Goal: Navigation & Orientation: Understand site structure

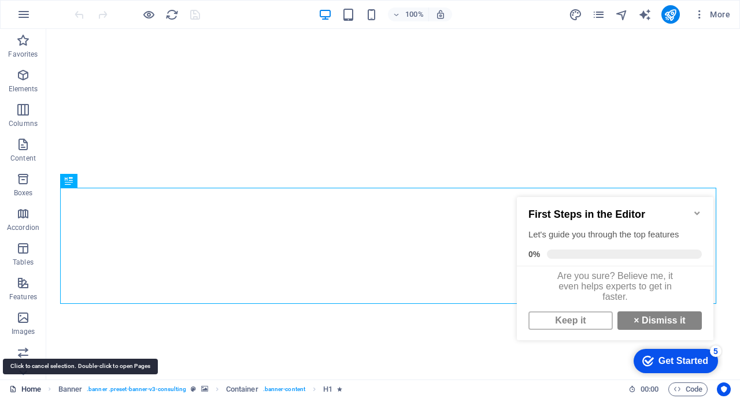
click at [38, 390] on link "Home" at bounding box center [25, 390] width 32 height 14
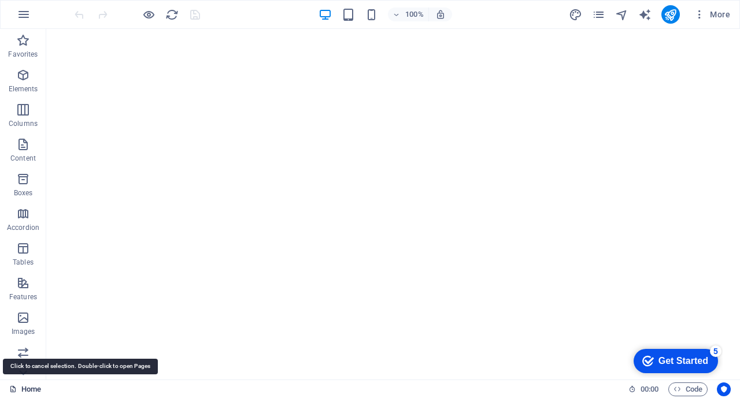
click at [38, 390] on link "Home" at bounding box center [25, 390] width 32 height 14
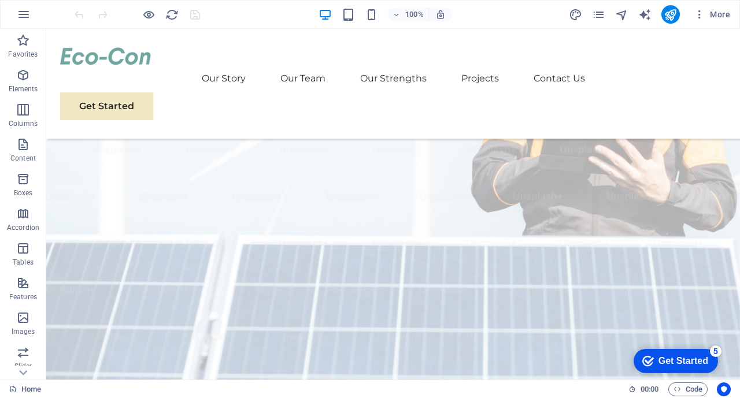
scroll to position [136, 0]
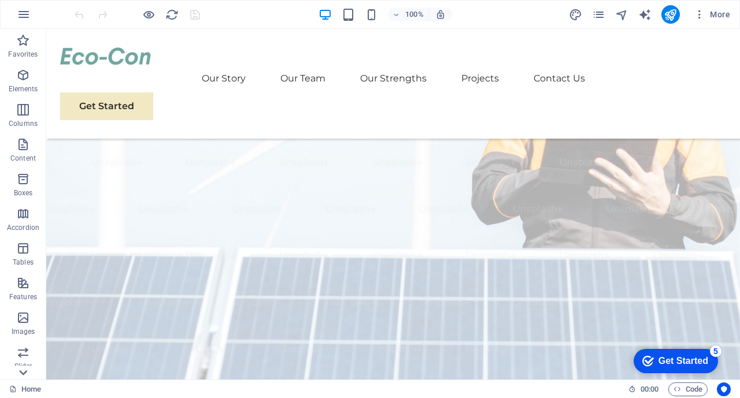
click at [19, 44] on icon at bounding box center [23, 36] width 16 height 16
click at [26, 32] on icon at bounding box center [23, 36] width 16 height 16
click at [23, 160] on p "Content" at bounding box center [22, 158] width 25 height 9
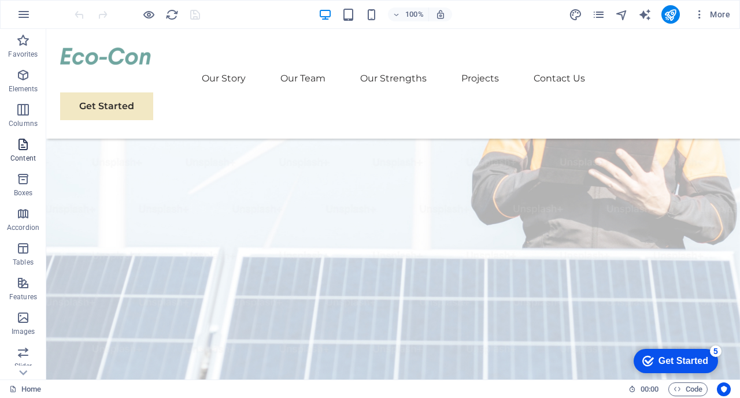
click at [23, 160] on p "Content" at bounding box center [22, 158] width 25 height 9
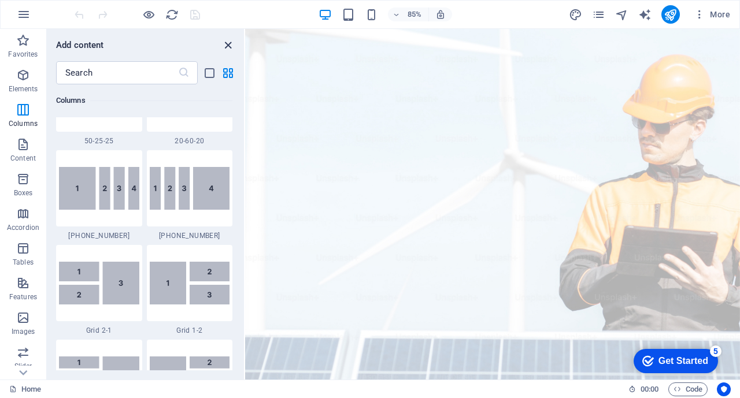
click at [225, 45] on icon "close panel" at bounding box center [227, 45] width 13 height 13
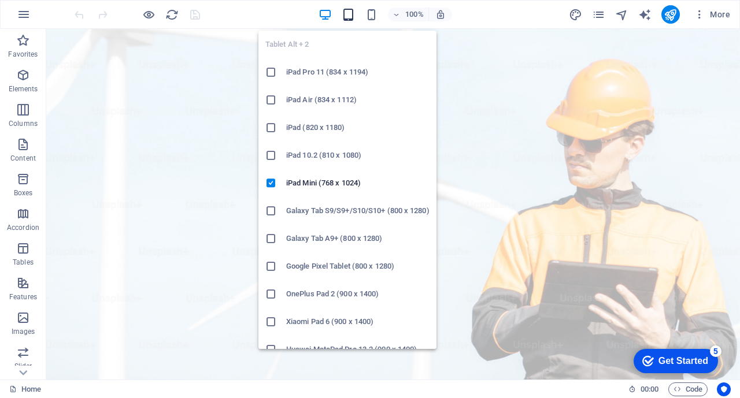
click at [346, 15] on icon "button" at bounding box center [348, 14] width 13 height 13
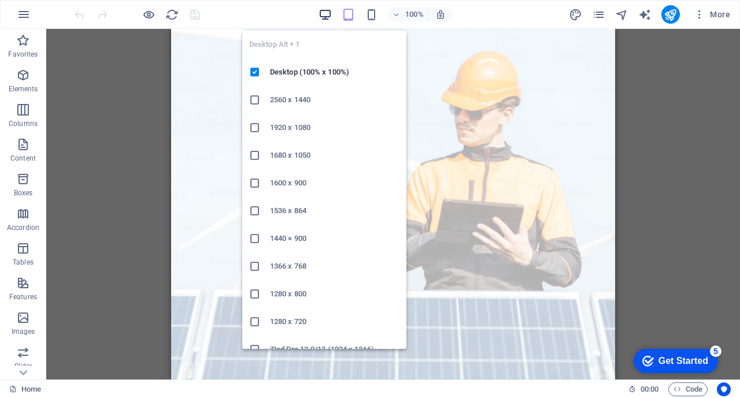
click at [330, 14] on icon "button" at bounding box center [325, 14] width 13 height 13
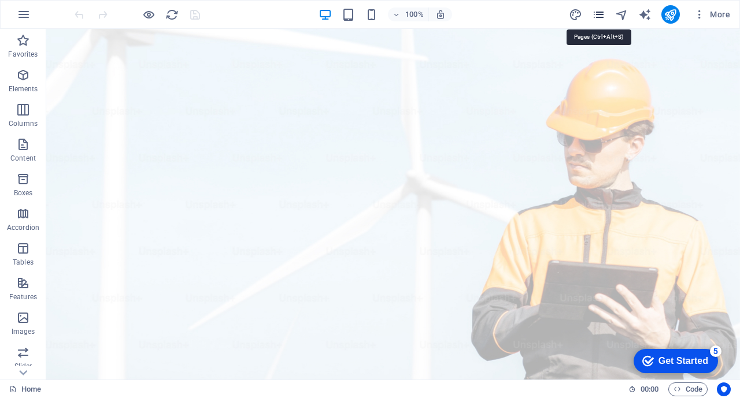
click at [603, 12] on icon "pages" at bounding box center [598, 14] width 13 height 13
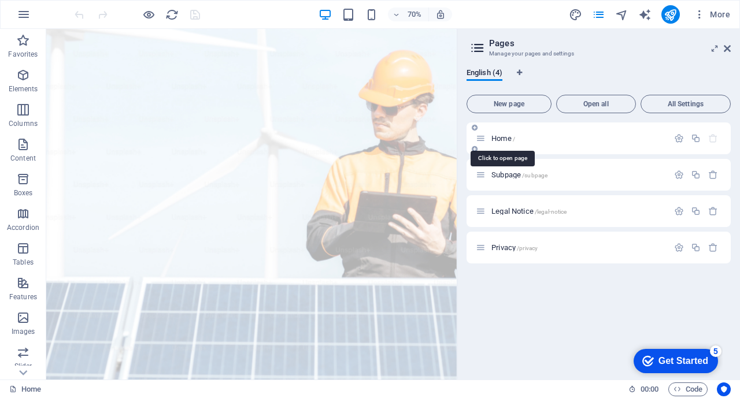
click at [514, 139] on span "/" at bounding box center [514, 139] width 2 height 6
click at [507, 141] on span "Home /" at bounding box center [504, 138] width 24 height 9
click at [509, 173] on span "Subpage /subpage" at bounding box center [520, 175] width 56 height 9
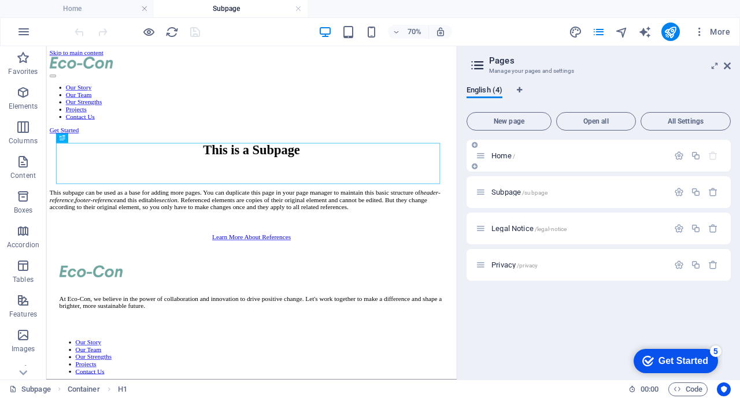
click at [494, 156] on span "Home /" at bounding box center [504, 156] width 24 height 9
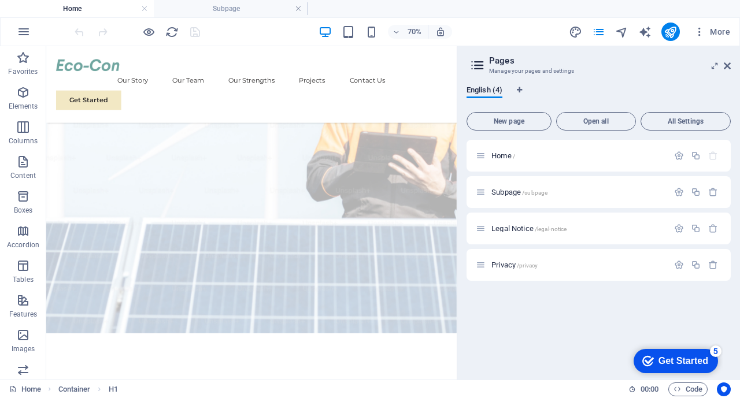
scroll to position [138, 0]
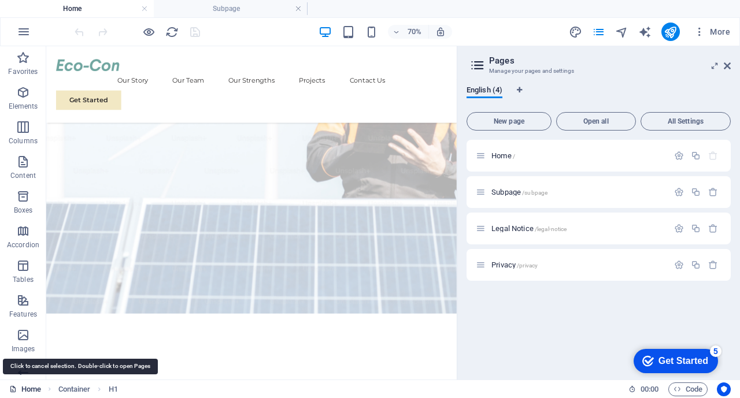
click at [29, 392] on link "Home" at bounding box center [25, 390] width 32 height 14
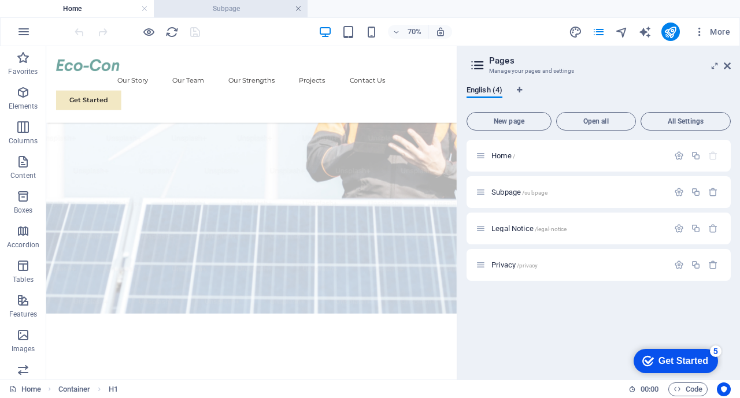
click at [297, 6] on link at bounding box center [298, 8] width 7 height 11
